Goal: Obtain resource: Download file/media

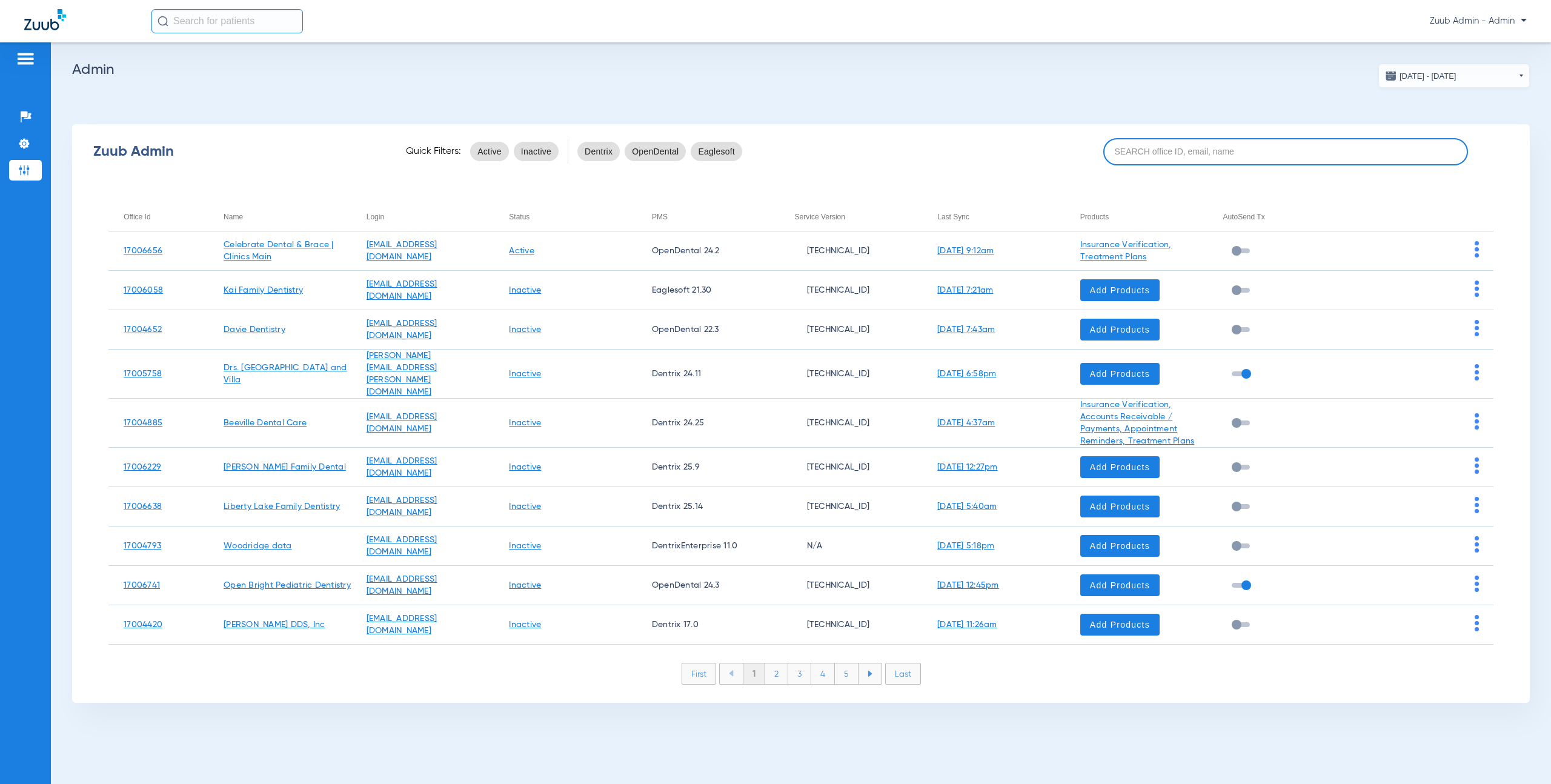
click at [1336, 151] on input at bounding box center [1285, 152] width 365 height 27
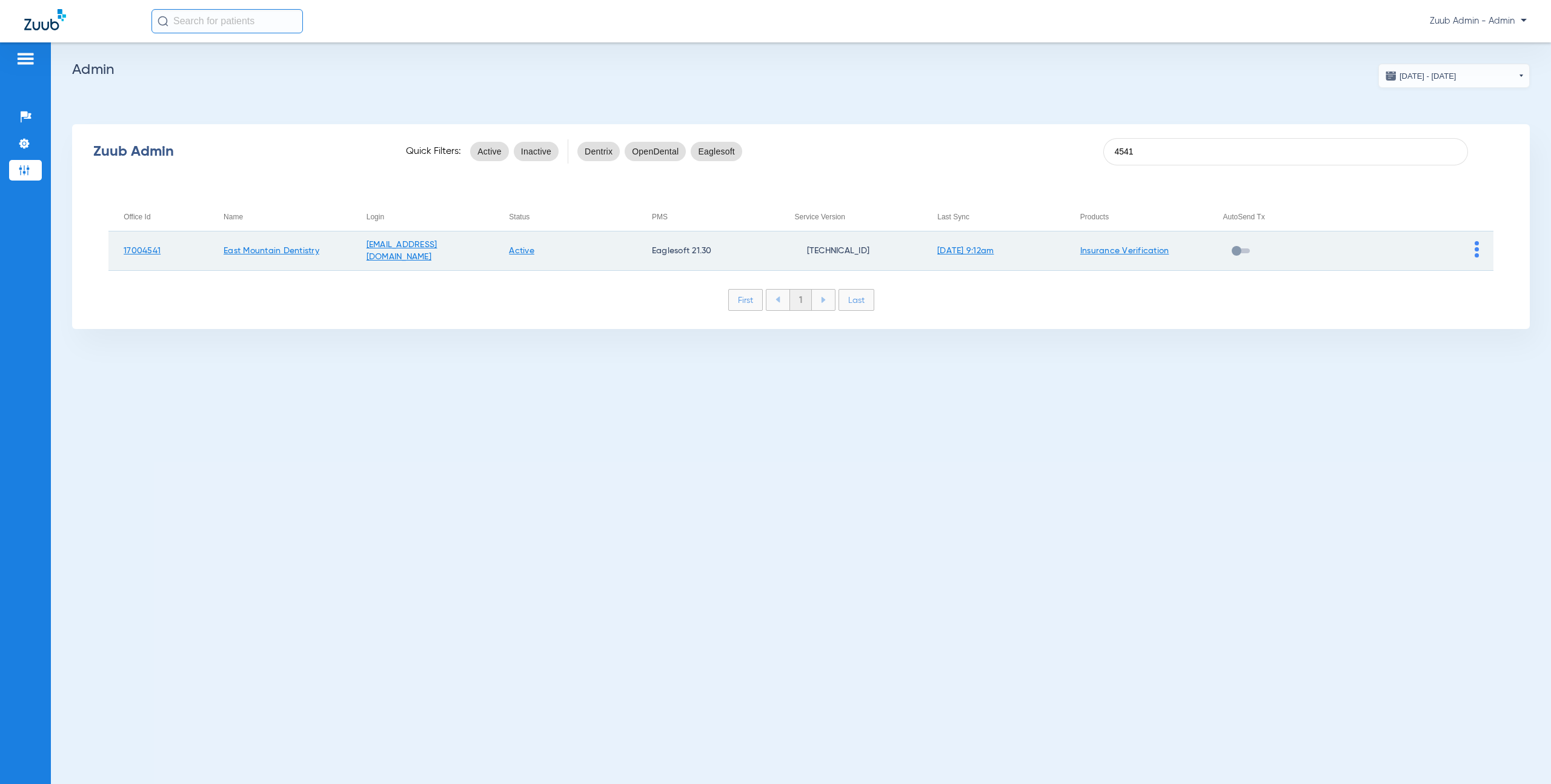
type input "4541"
click at [1476, 249] on img at bounding box center [1476, 249] width 4 height 17
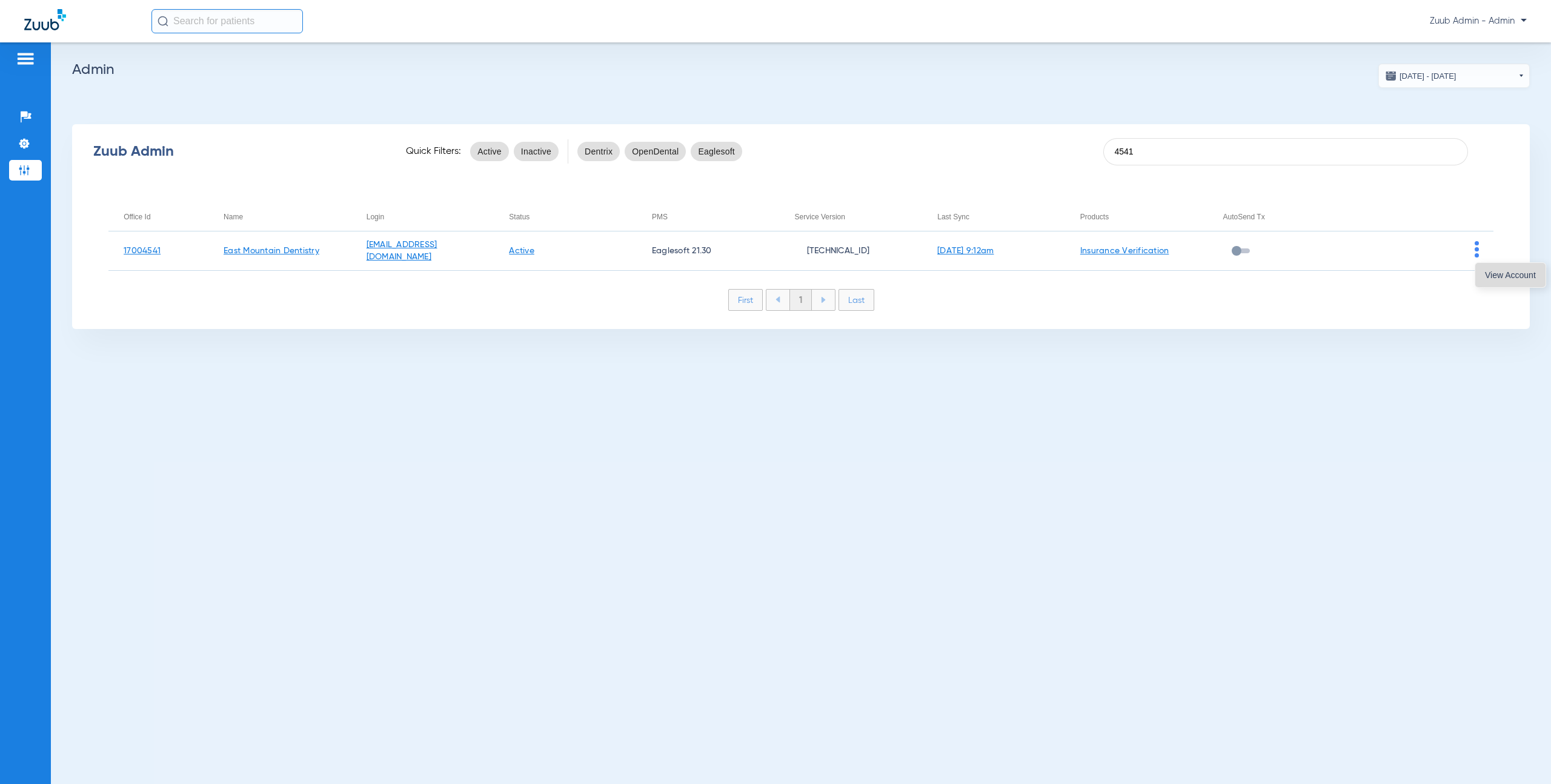
click at [1502, 275] on span "View Account" at bounding box center [1510, 275] width 51 height 9
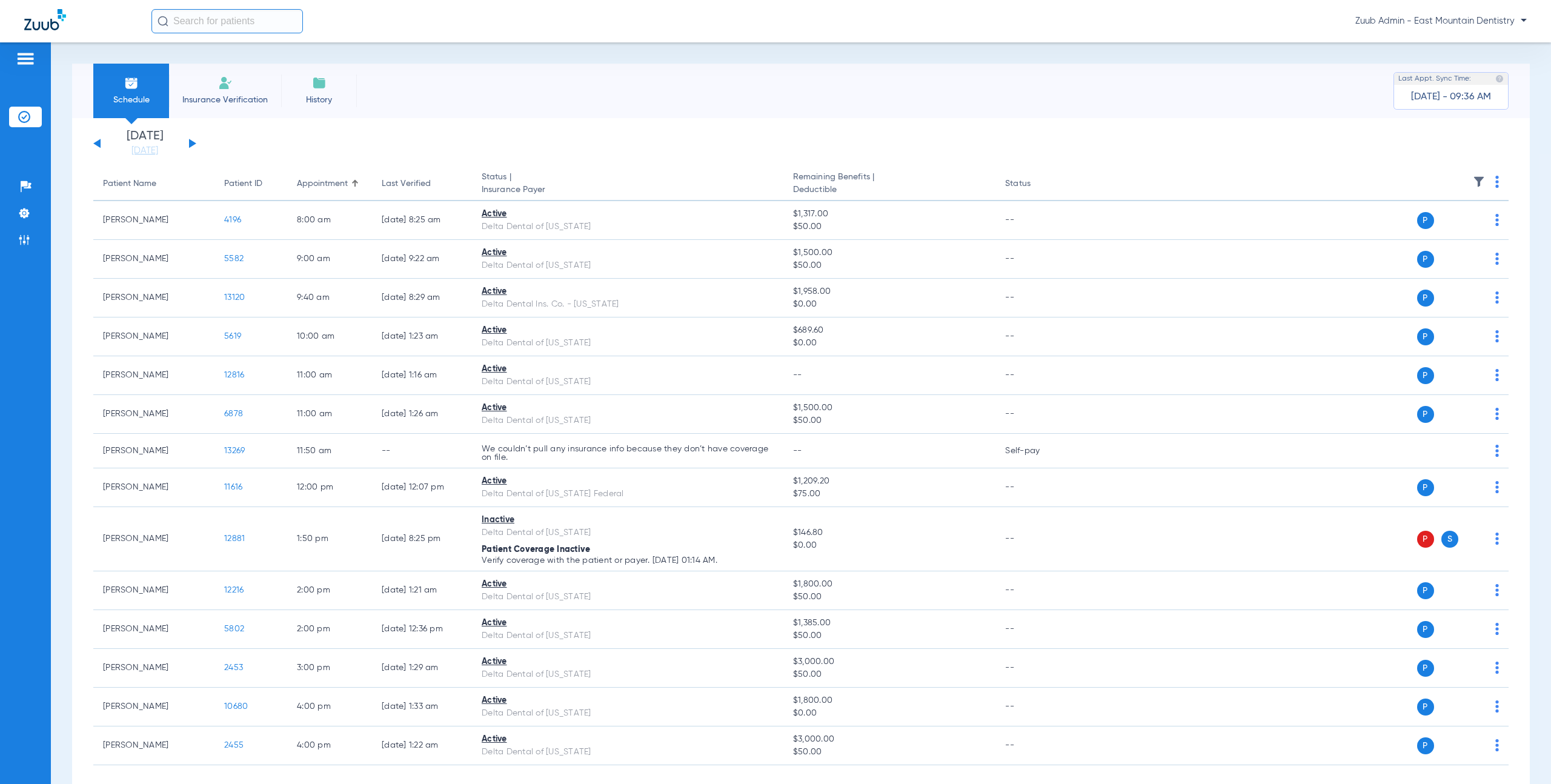
click at [242, 26] on input "text" at bounding box center [226, 21] width 151 height 24
type input "5582"
click at [225, 61] on span "[PERSON_NAME]" at bounding box center [194, 64] width 68 height 9
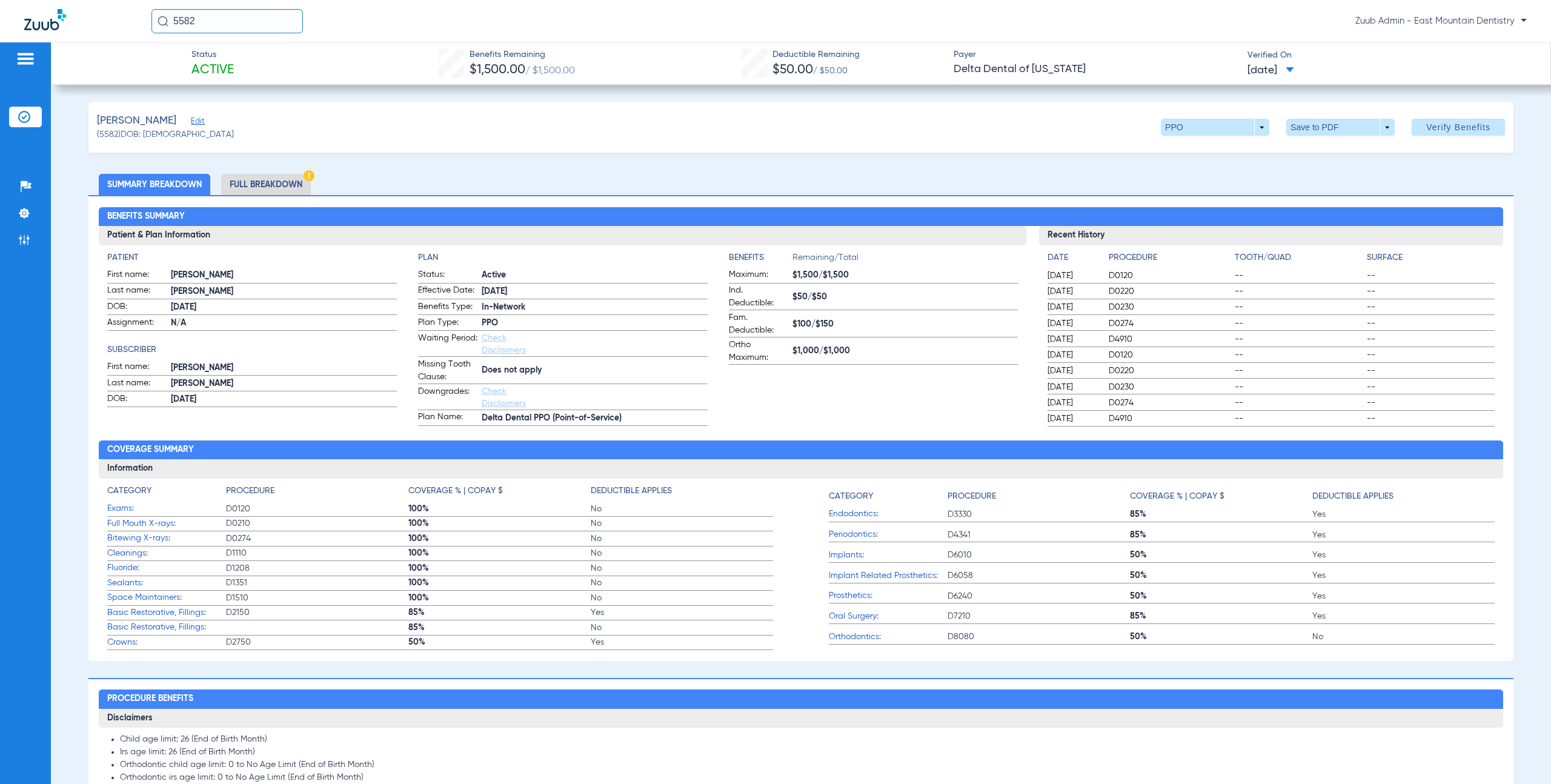
click at [273, 189] on li "Full Breakdown" at bounding box center [265, 184] width 89 height 21
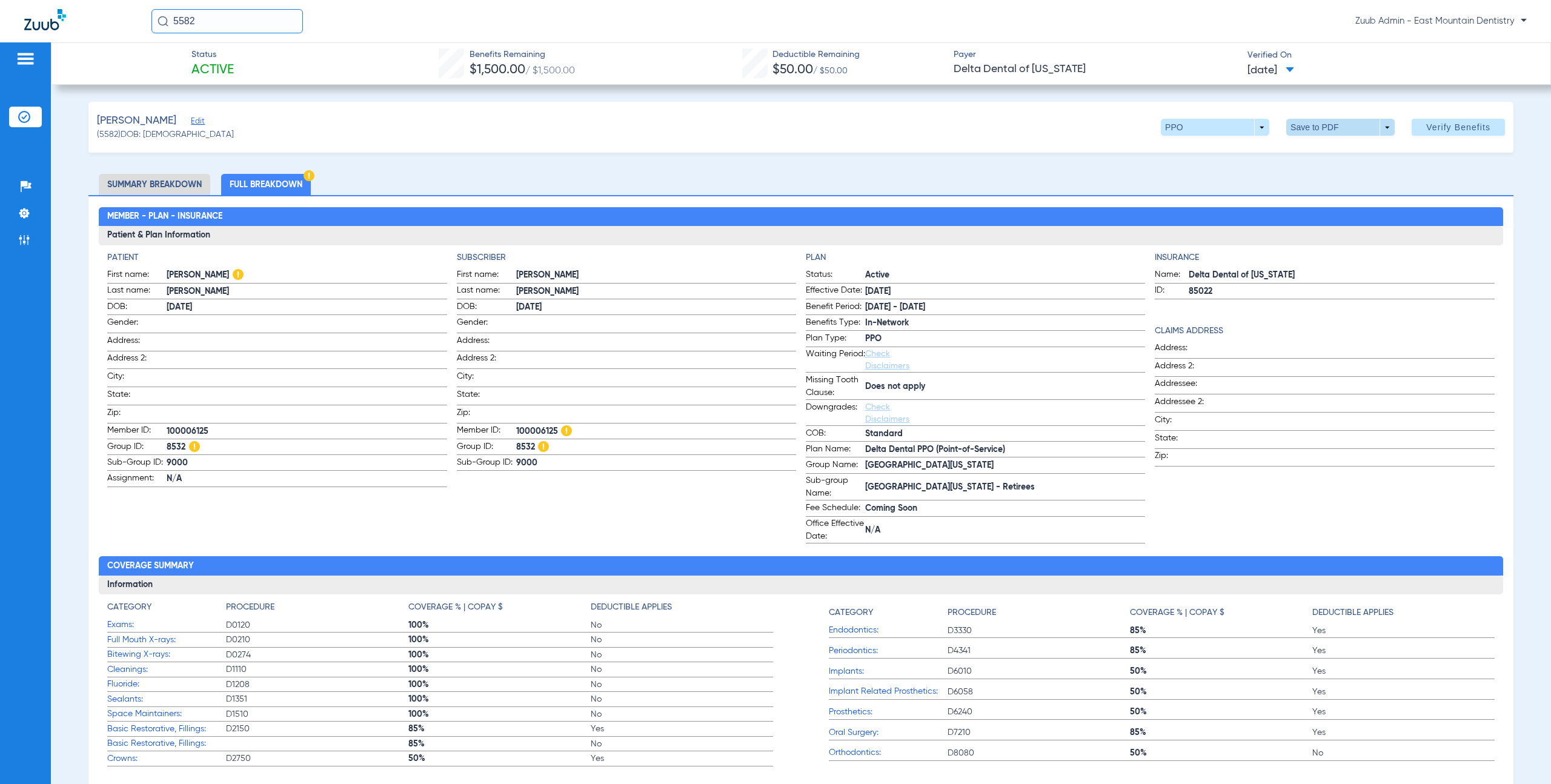
click at [1326, 130] on span at bounding box center [1340, 127] width 29 height 29
click at [1322, 149] on span "Save to PDF" at bounding box center [1336, 152] width 48 height 9
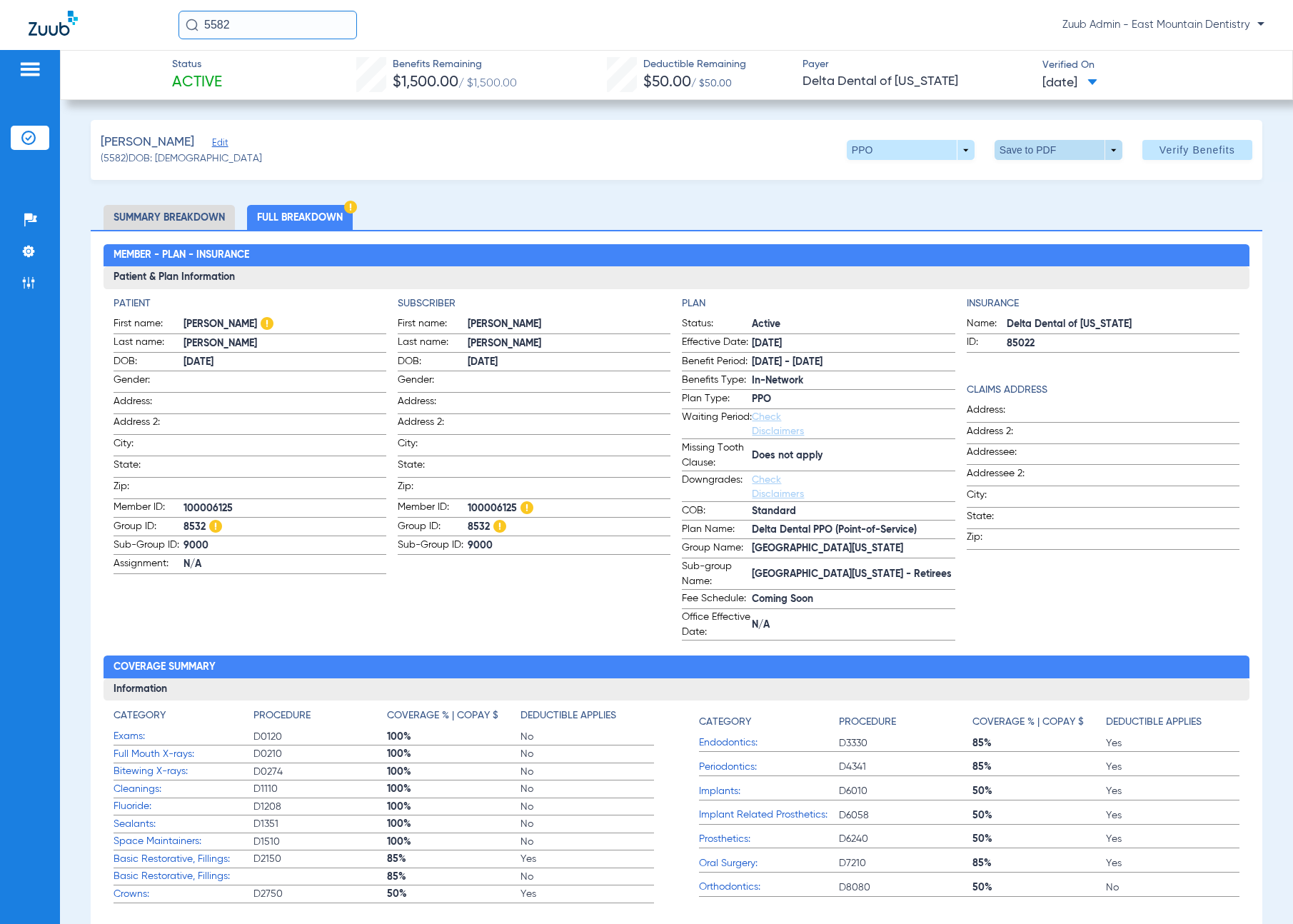
click at [1052, 146] on span at bounding box center [1058, 150] width 34 height 34
click at [1061, 187] on button "insert_drive_file Save to PDF" at bounding box center [1038, 178] width 108 height 28
